Goal: Transaction & Acquisition: Purchase product/service

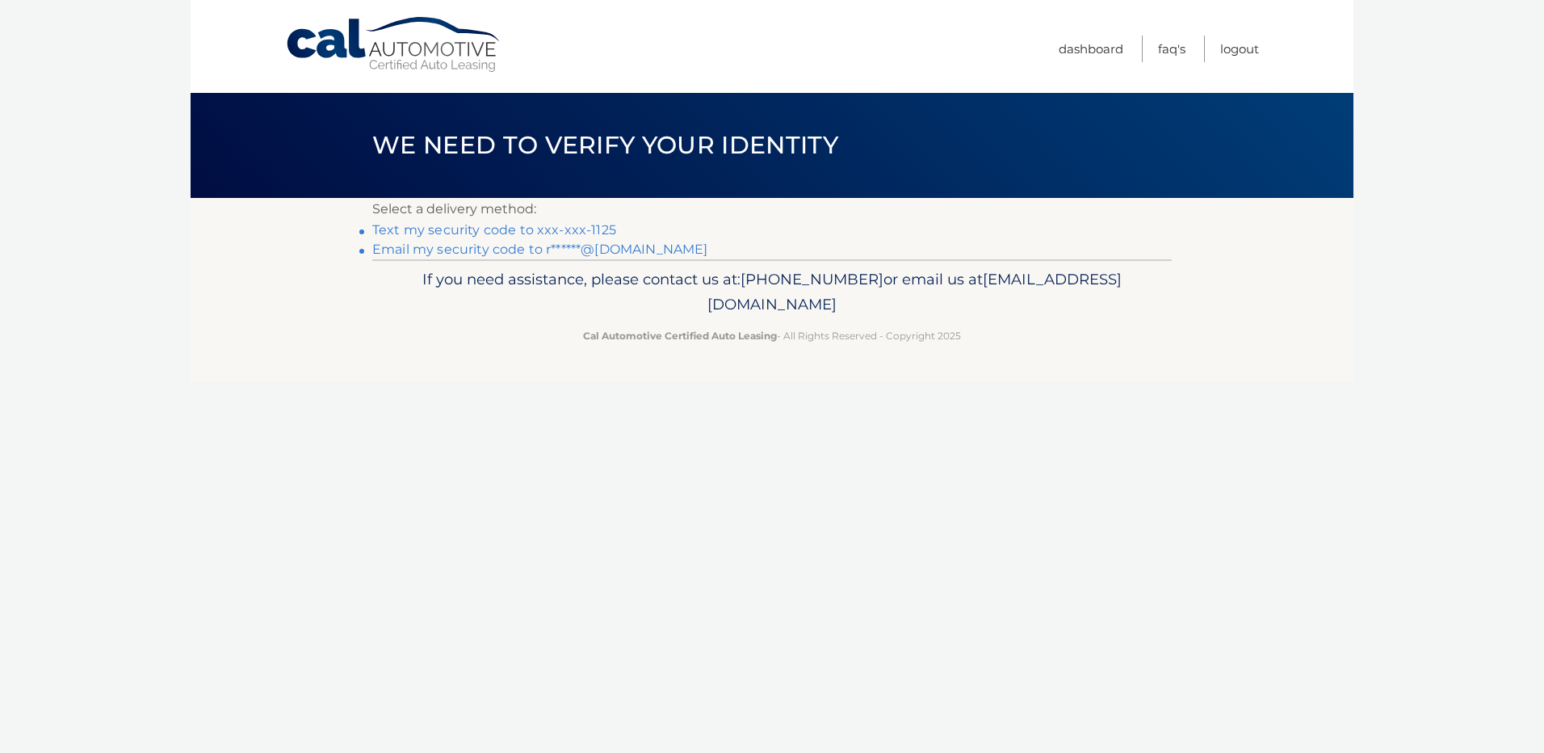
click at [548, 227] on link "Text my security code to xxx-xxx-1125" at bounding box center [494, 229] width 244 height 15
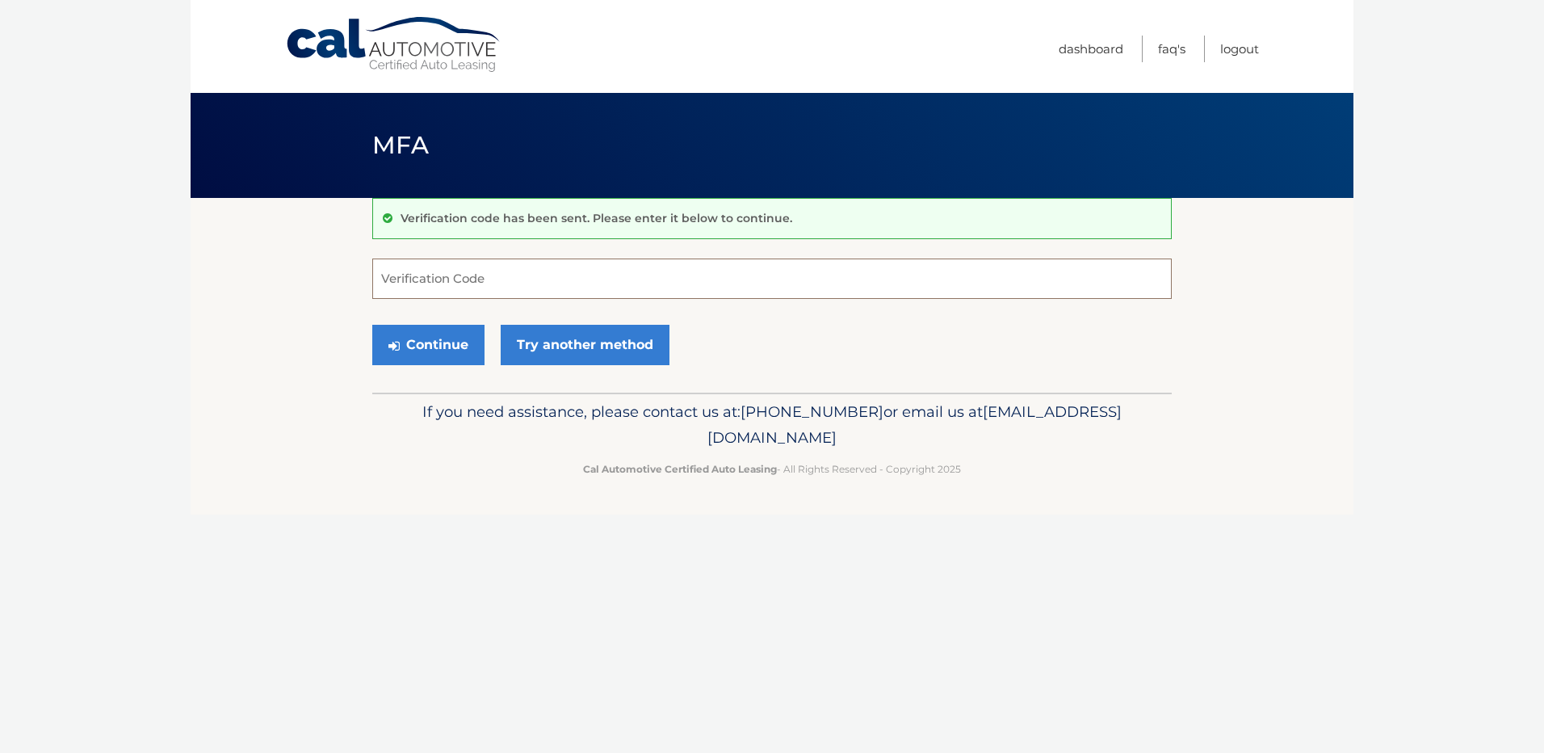
drag, startPoint x: 488, startPoint y: 266, endPoint x: 478, endPoint y: 279, distance: 16.2
click at [478, 279] on input "Verification Code" at bounding box center [772, 278] width 800 height 40
type input "904811"
click at [428, 336] on button "Continue" at bounding box center [428, 345] width 112 height 40
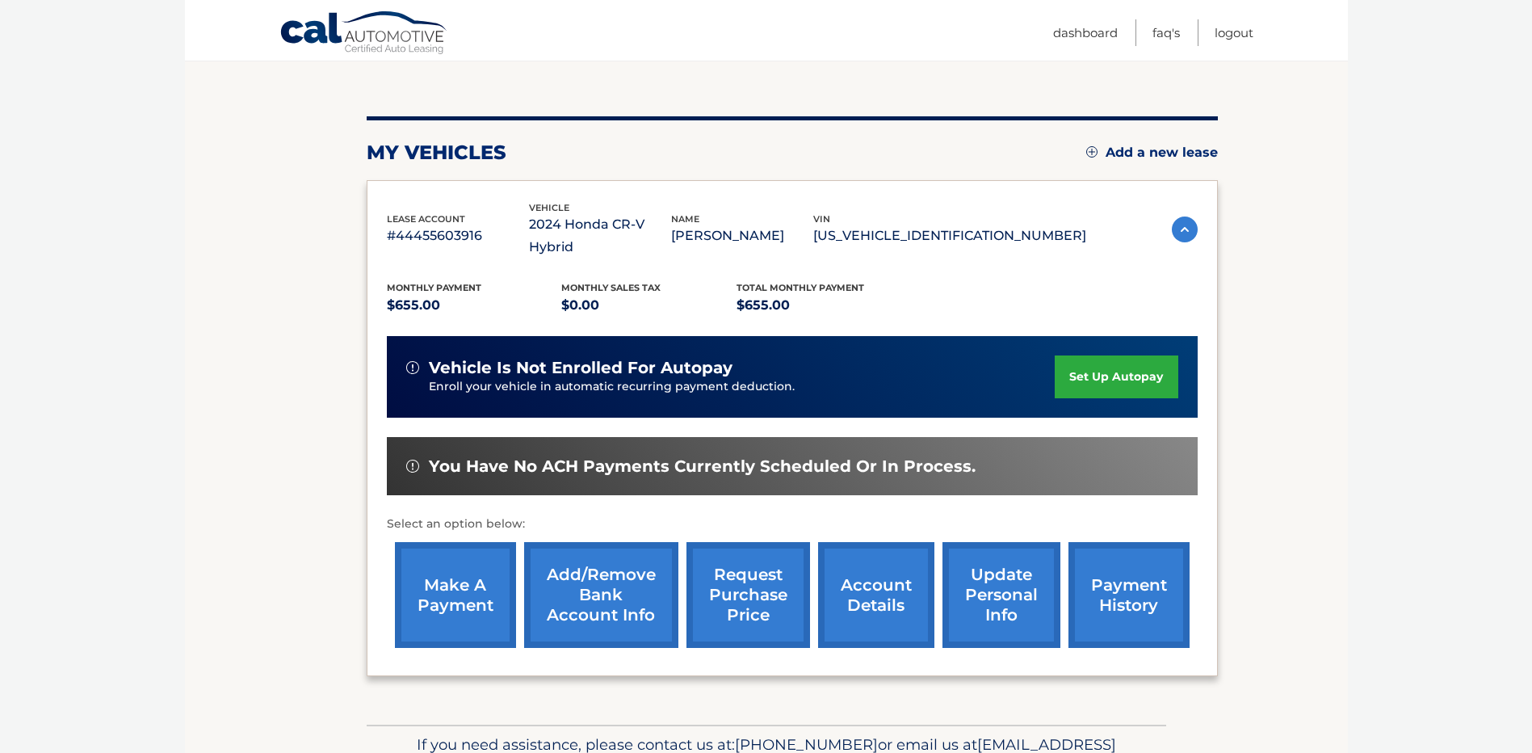
scroll to position [188, 0]
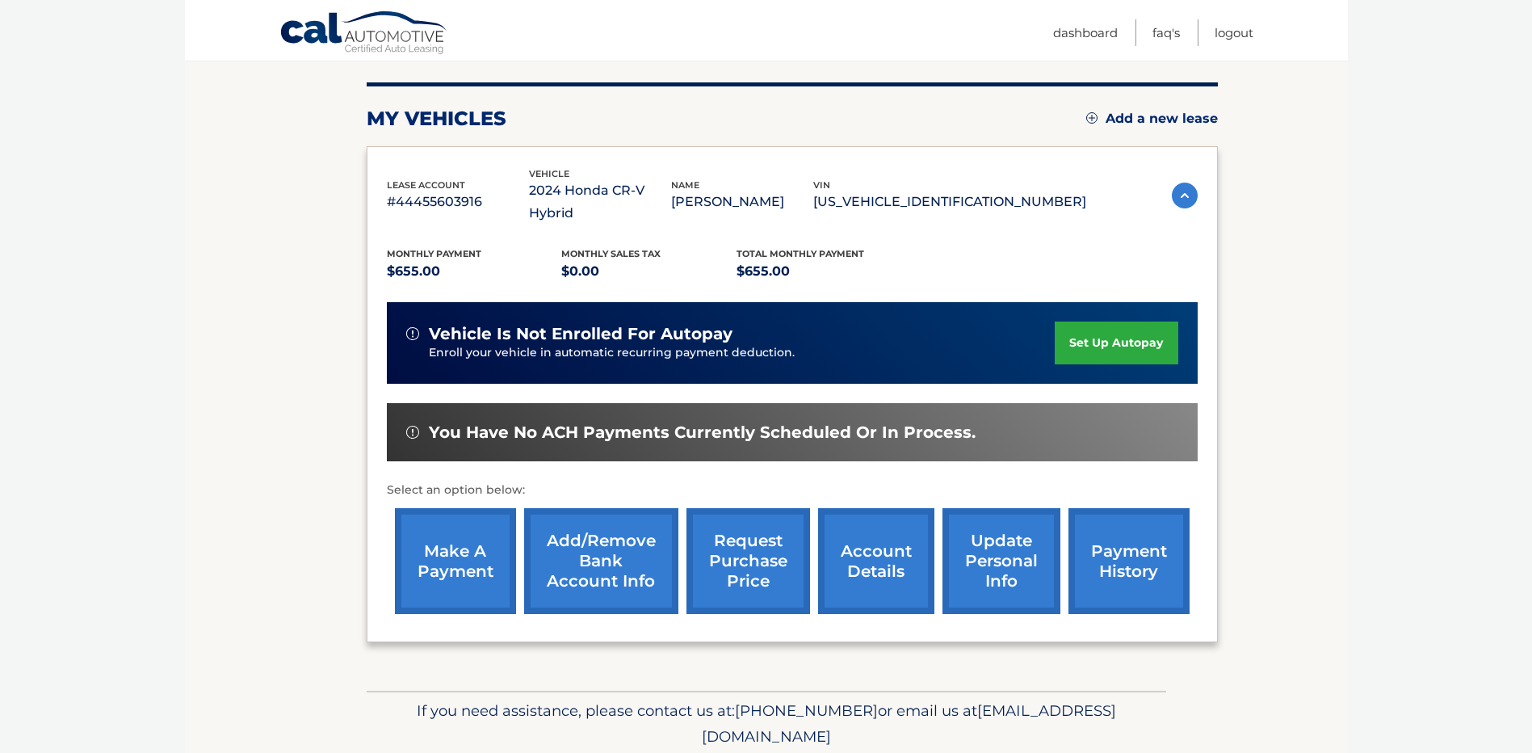
click at [426, 508] on link "make a payment" at bounding box center [455, 561] width 121 height 106
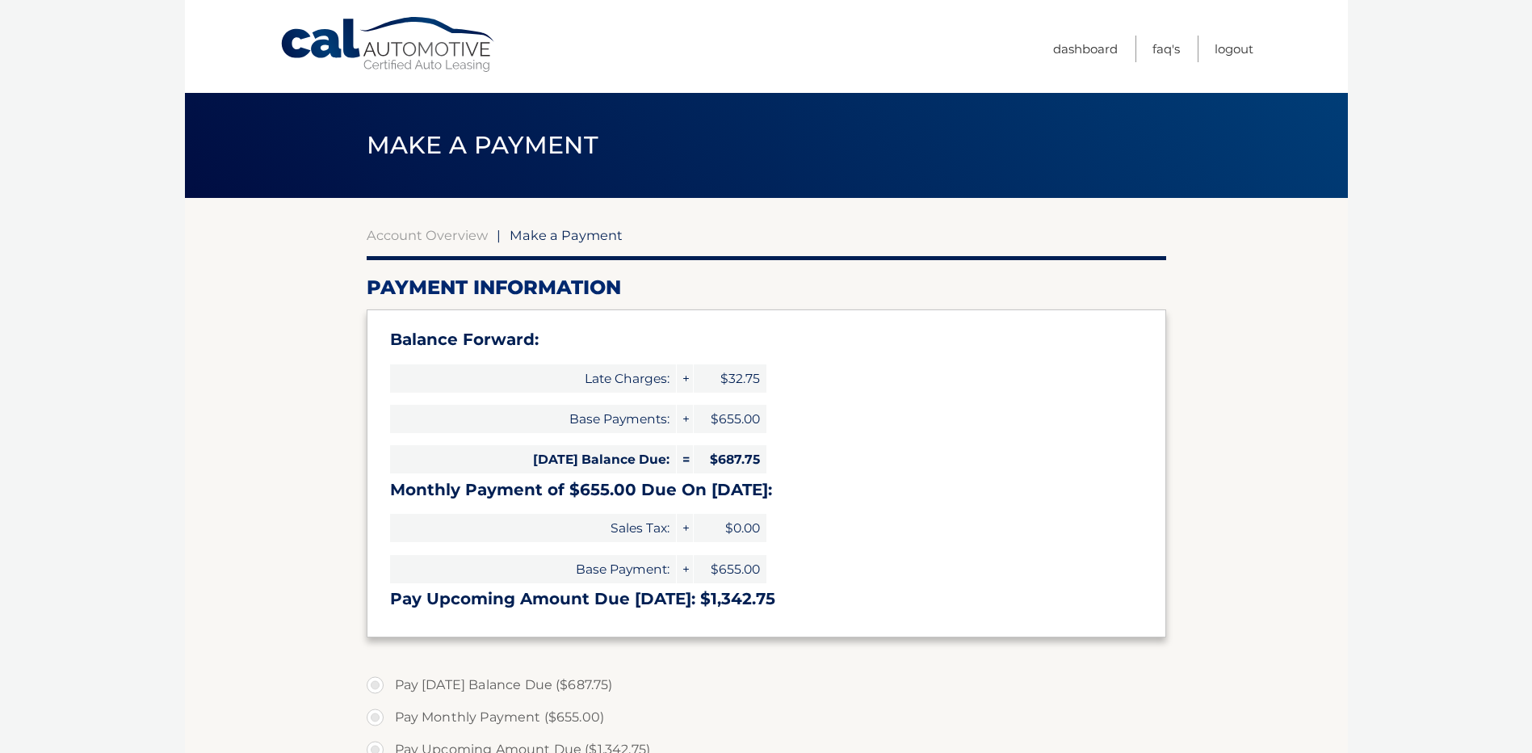
select select "NjRmYzJkYzUtMGI5ZS00YjUzLWJiYWQtMDg4ZTM5MzA2OWZj"
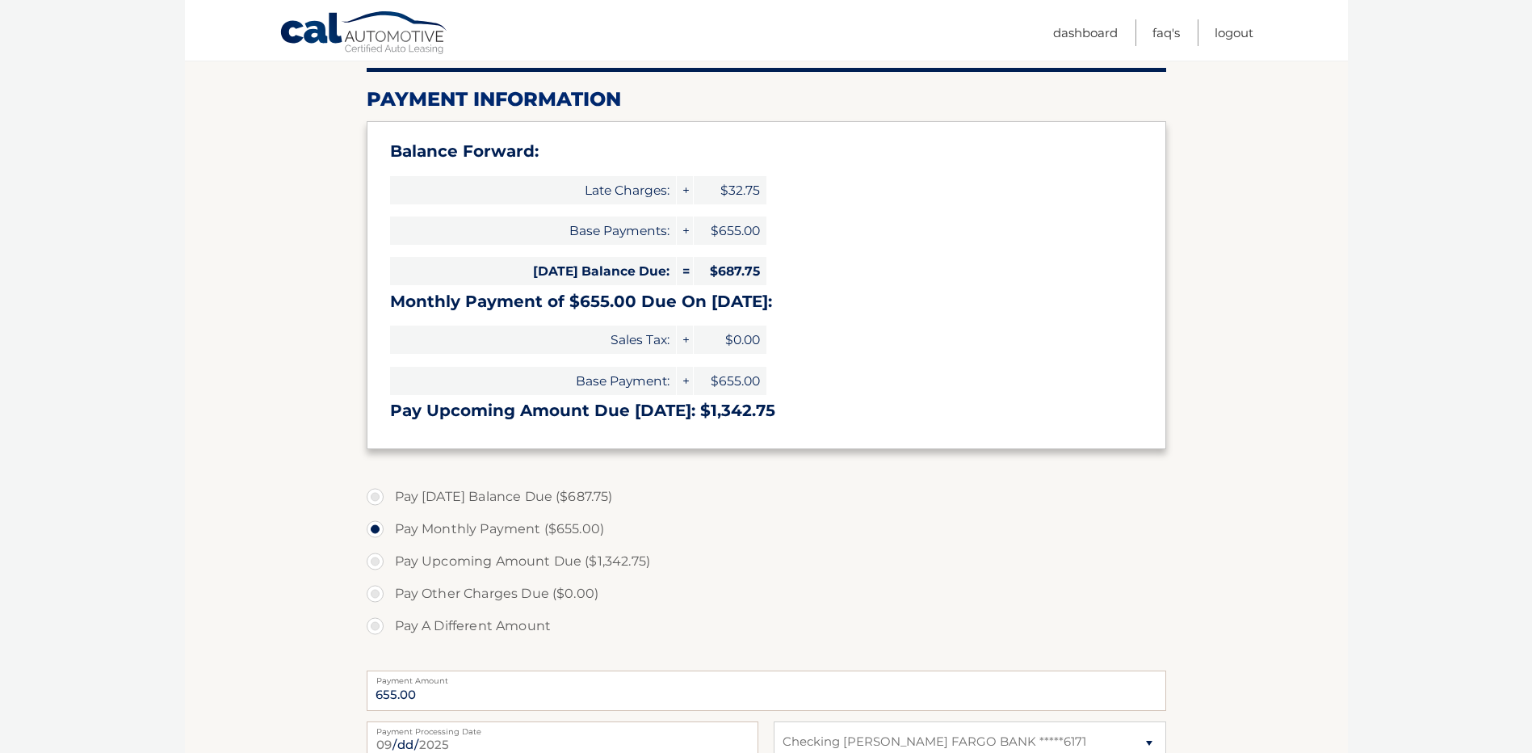
drag, startPoint x: 372, startPoint y: 624, endPoint x: 492, endPoint y: 637, distance: 121.0
click at [372, 623] on label "Pay A Different Amount" at bounding box center [767, 626] width 800 height 32
click at [373, 623] on input "Pay A Different Amount" at bounding box center [381, 623] width 16 height 26
radio input "true"
click at [482, 695] on input "Payment Amount" at bounding box center [767, 690] width 800 height 40
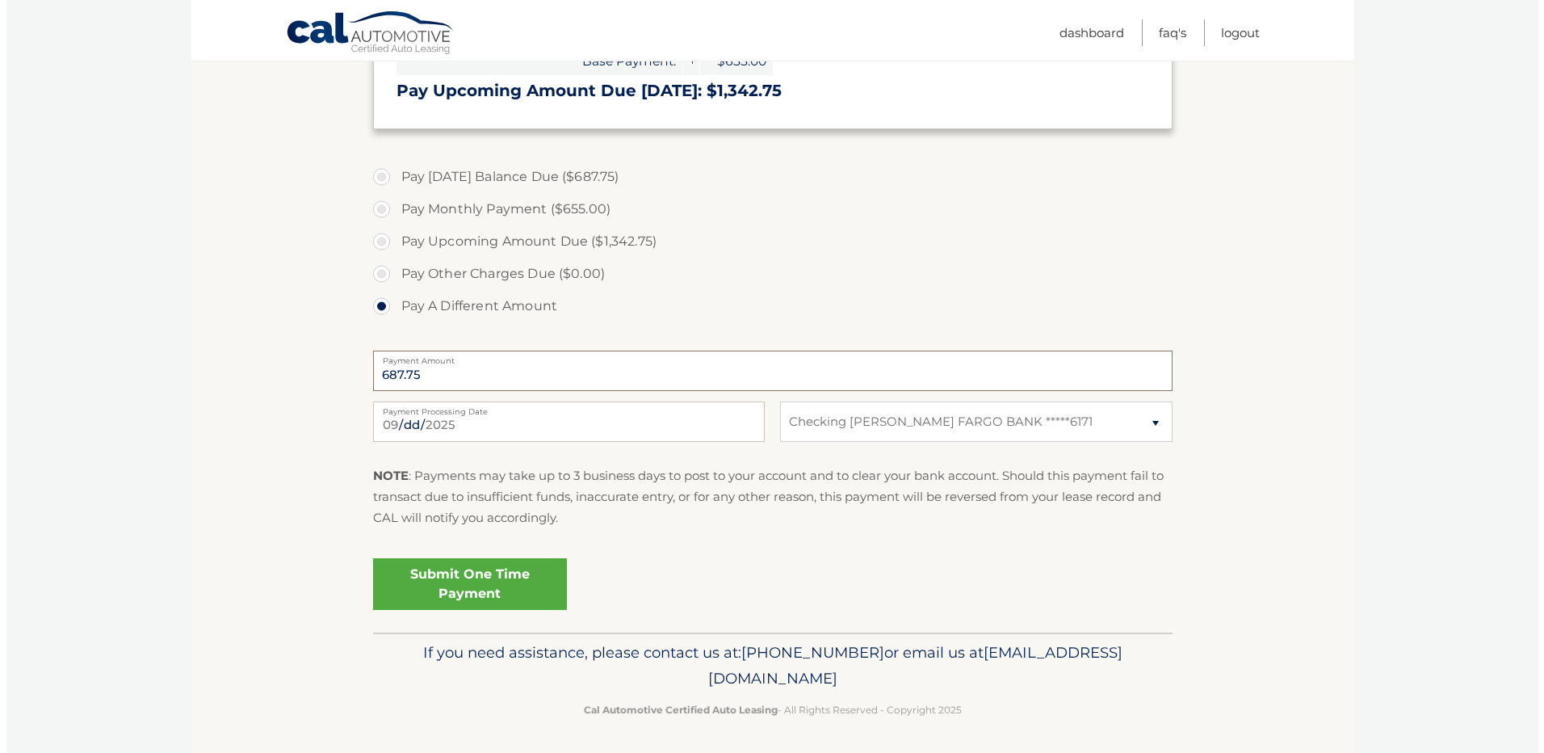
scroll to position [510, 0]
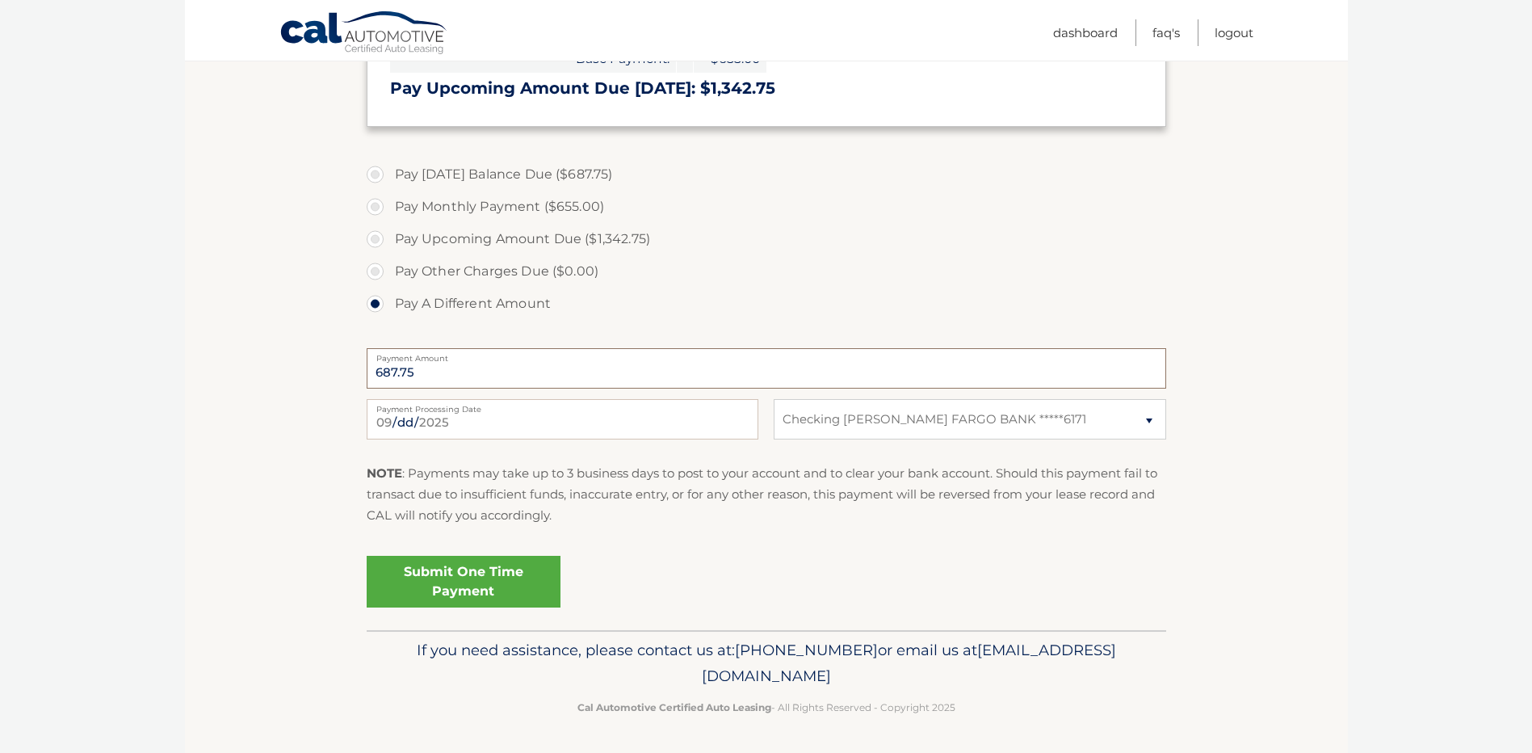
type input "687.75"
click at [456, 590] on link "Submit One Time Payment" at bounding box center [464, 582] width 194 height 52
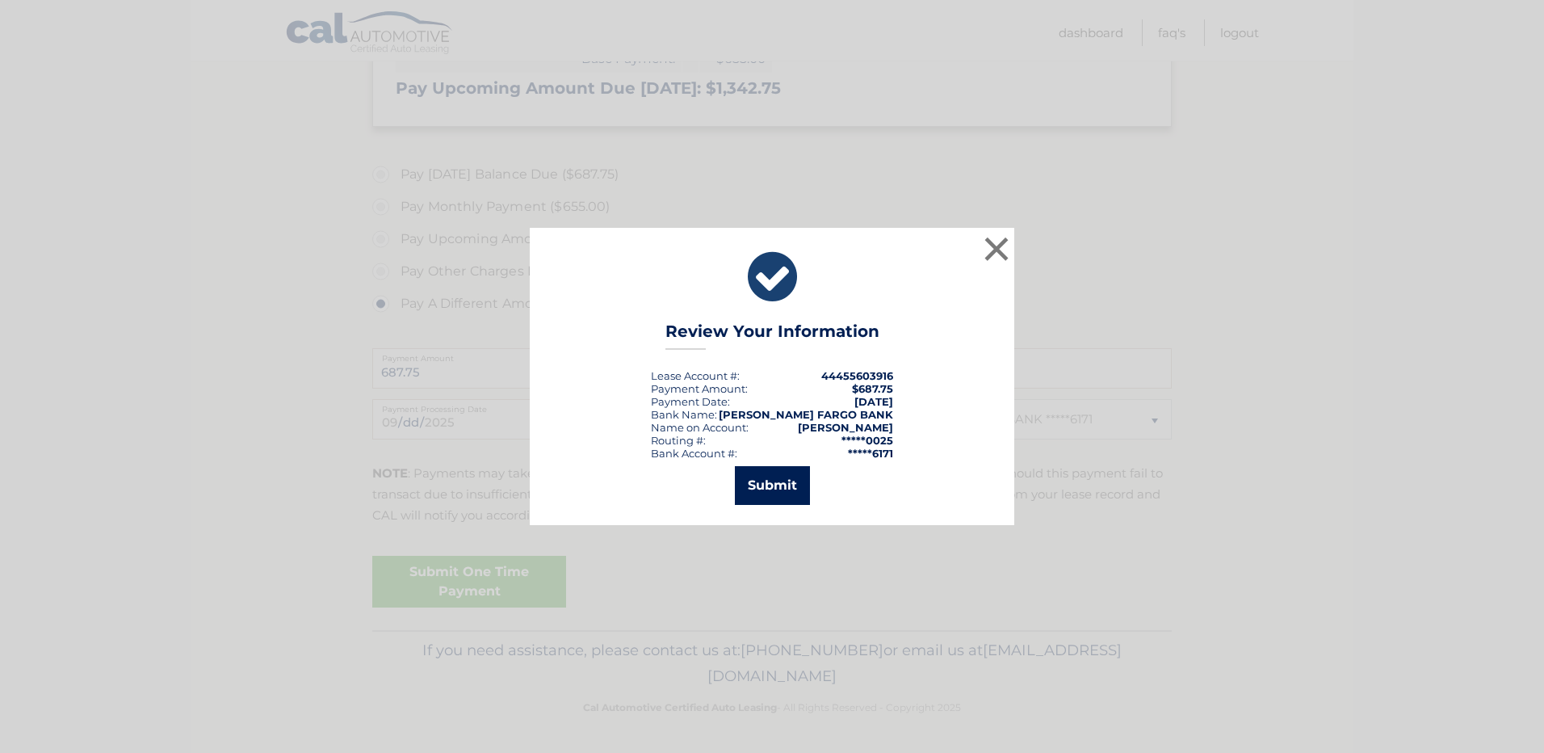
click at [748, 481] on button "Submit" at bounding box center [772, 485] width 75 height 39
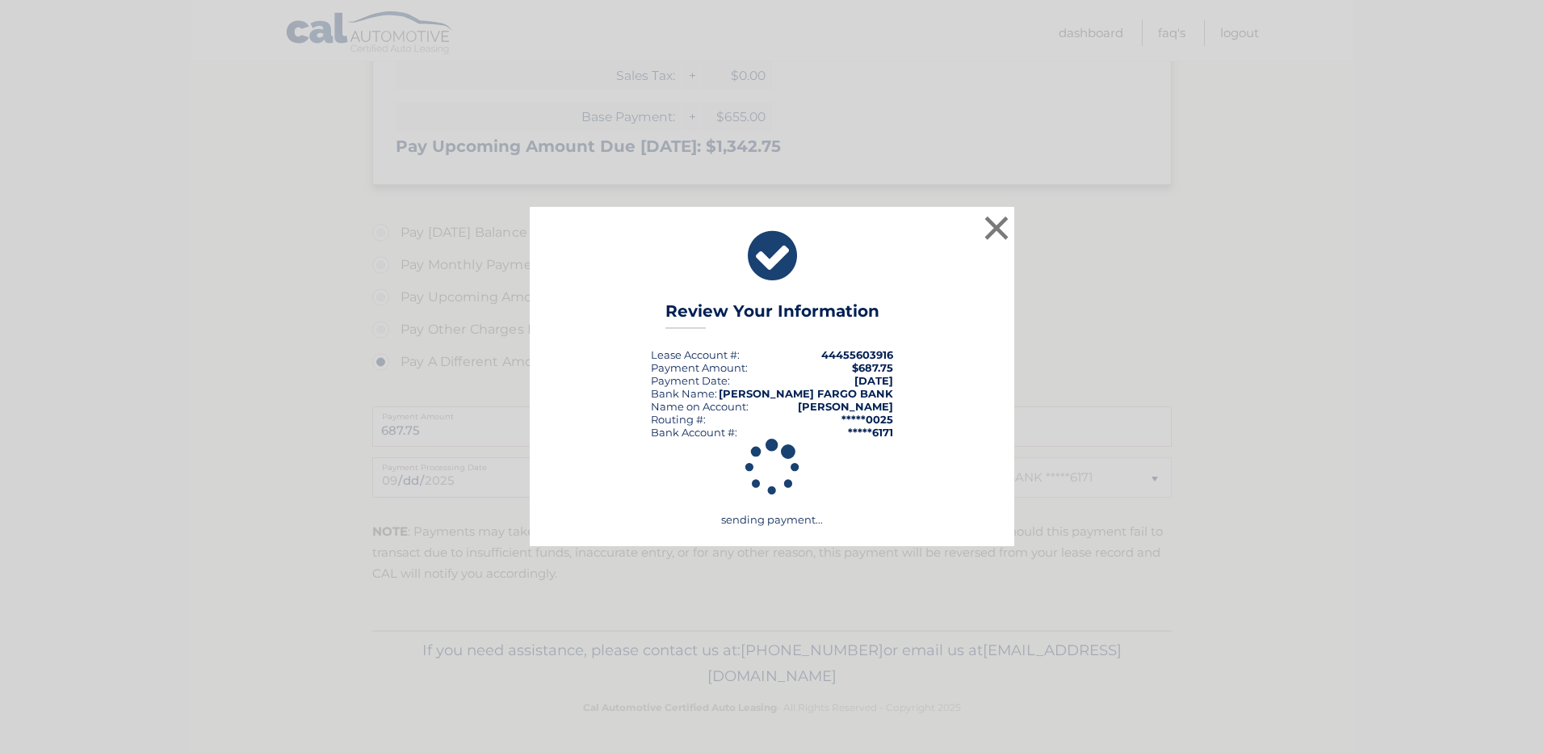
scroll to position [452, 0]
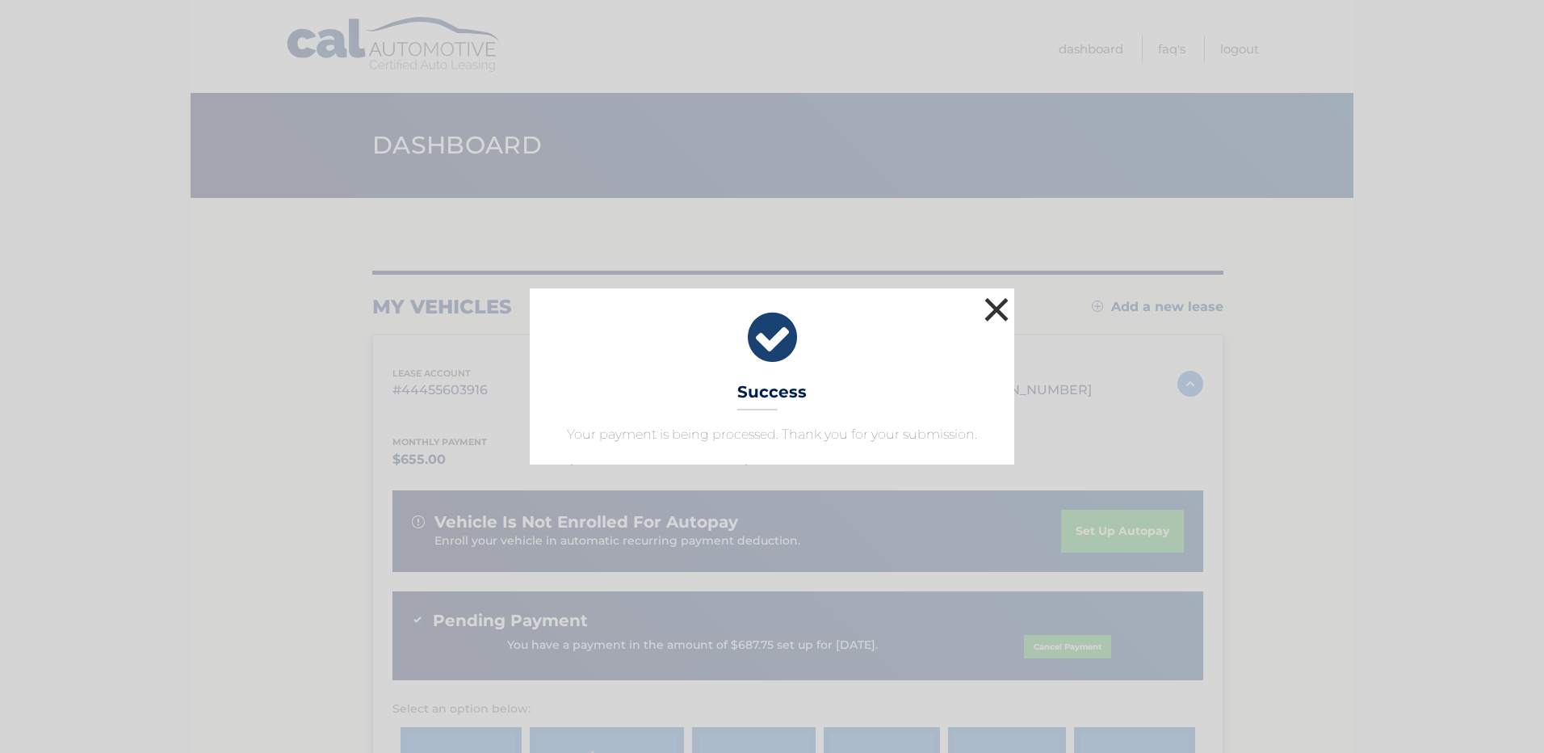
click at [994, 302] on button "×" at bounding box center [997, 309] width 32 height 32
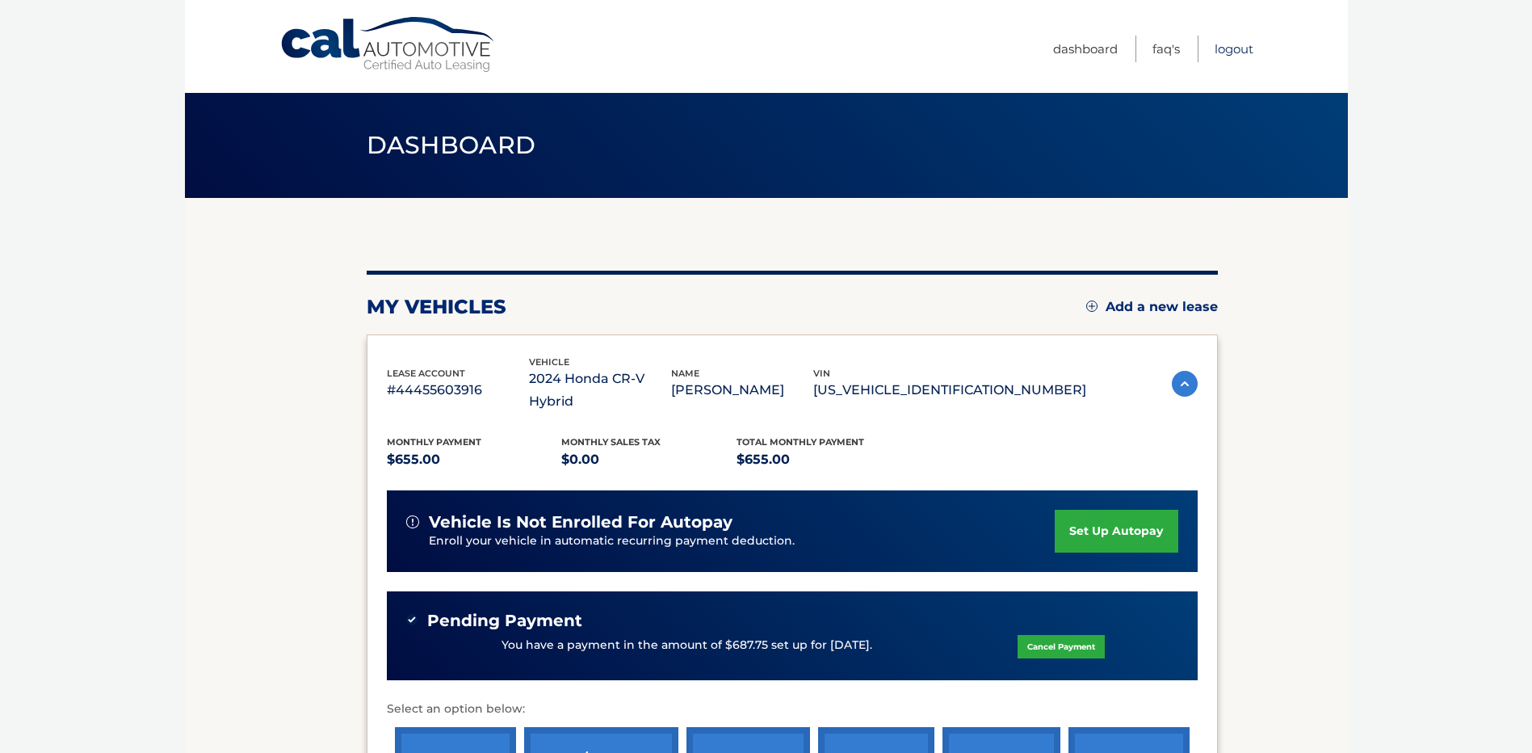
click at [1237, 48] on link "Logout" at bounding box center [1234, 49] width 39 height 27
